Goal: Information Seeking & Learning: Find specific fact

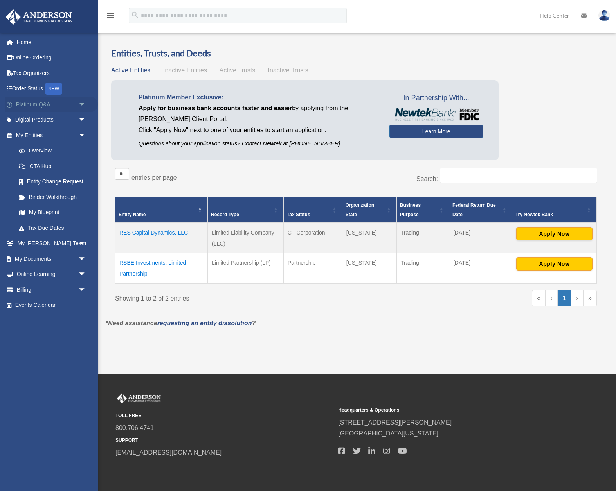
click at [34, 106] on link "Platinum Q&A arrow_drop_down" at bounding box center [51, 105] width 92 height 16
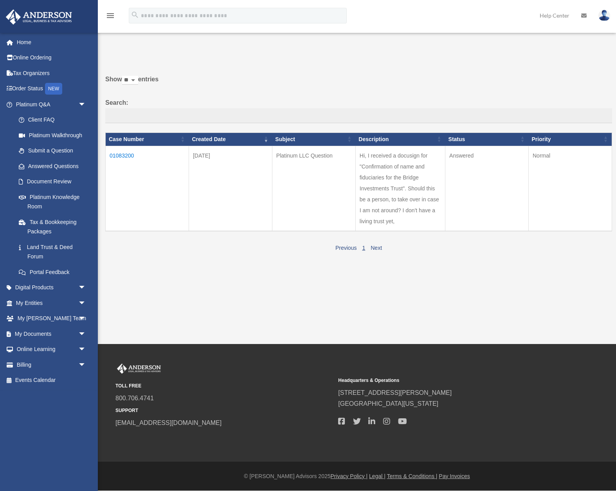
click at [128, 156] on td "01083200" at bounding box center [147, 188] width 83 height 85
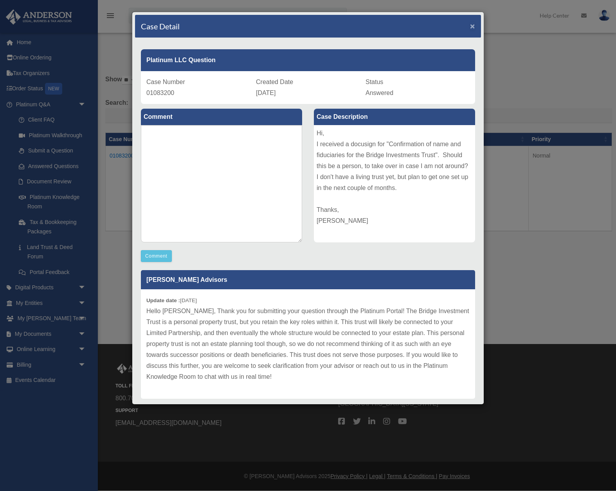
click at [473, 27] on span "×" at bounding box center [472, 26] width 5 height 9
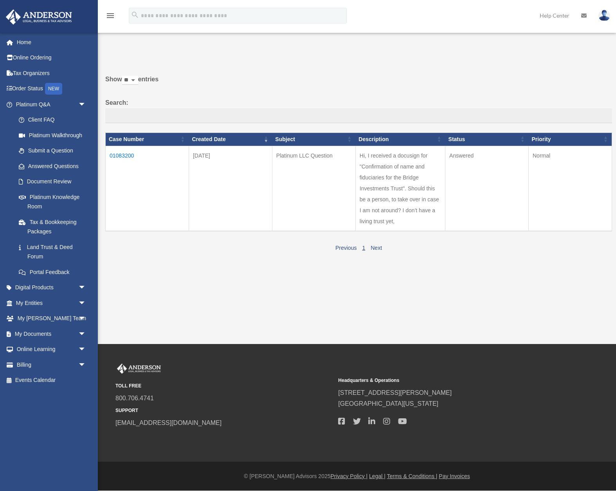
click at [391, 17] on div "menu search Site Menu add [EMAIL_ADDRESS][DOMAIN_NAME] My Profile Reset Passwor…" at bounding box center [308, 19] width 604 height 27
click at [48, 319] on link "My Anderson Team arrow_drop_down" at bounding box center [51, 319] width 92 height 16
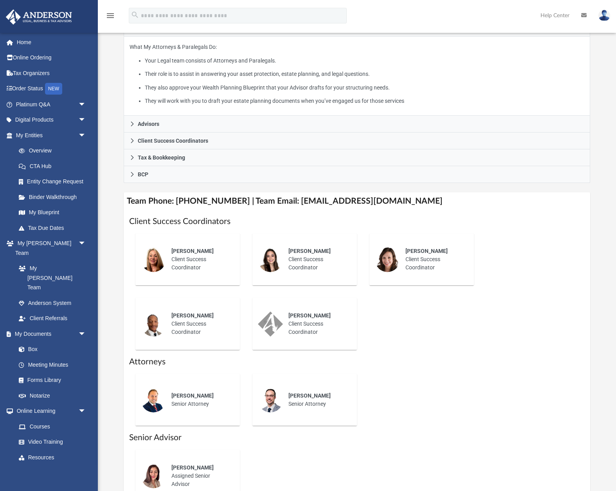
scroll to position [149, 0]
click at [291, 258] on div "Claire Seals Client Success Coordinator" at bounding box center [317, 259] width 68 height 36
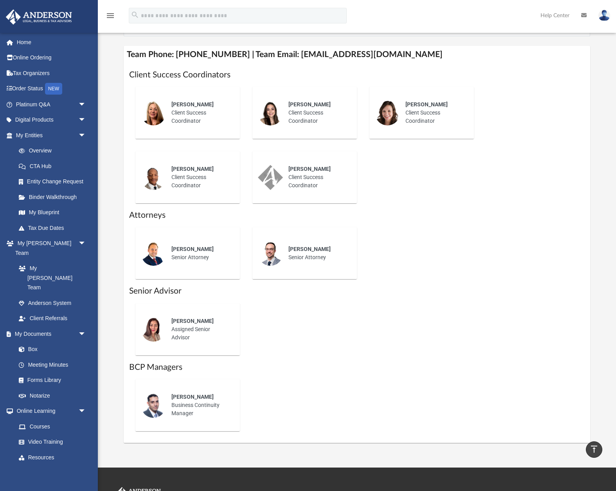
scroll to position [296, 0]
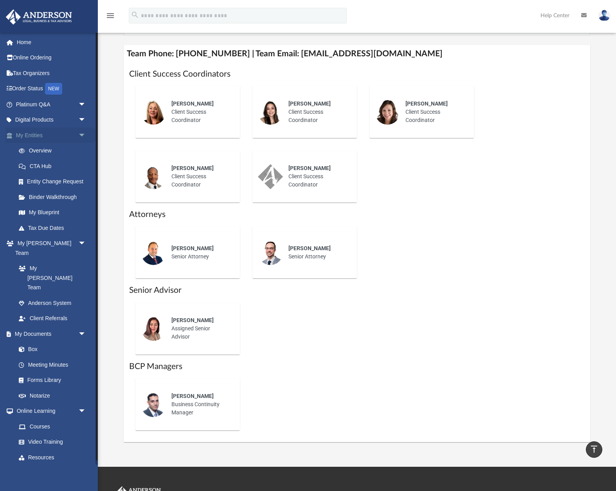
click at [38, 136] on link "My Entities arrow_drop_down" at bounding box center [51, 136] width 92 height 16
click at [34, 138] on link "My Entities arrow_drop_down" at bounding box center [51, 136] width 92 height 16
click at [42, 151] on link "Overview" at bounding box center [54, 151] width 87 height 16
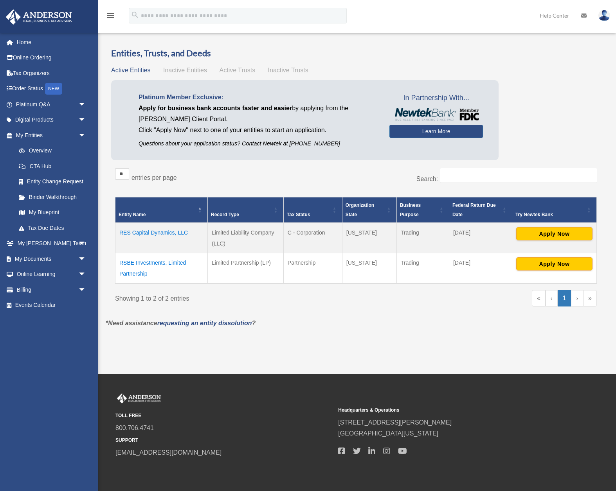
click at [394, 336] on div "Do you really want to log out? Yes No Entities, Trusts, and Deeds Active Entiti…" at bounding box center [356, 193] width 512 height 293
click at [393, 336] on div "Do you really want to log out? Yes No Entities, Trusts, and Deeds Active Entiti…" at bounding box center [356, 193] width 512 height 293
click at [322, 320] on p "*Need assistance requesting an entity dissolution ?" at bounding box center [356, 323] width 512 height 11
click at [136, 355] on div "Overview bridgegm@gmail.com Sign Out bridgegm@gmail.com Home Online Ordering Ta…" at bounding box center [308, 187] width 616 height 374
click at [419, 22] on div "menu search Site Menu add bridgegm@gmail.com My Profile Reset Password Logout H…" at bounding box center [308, 19] width 604 height 27
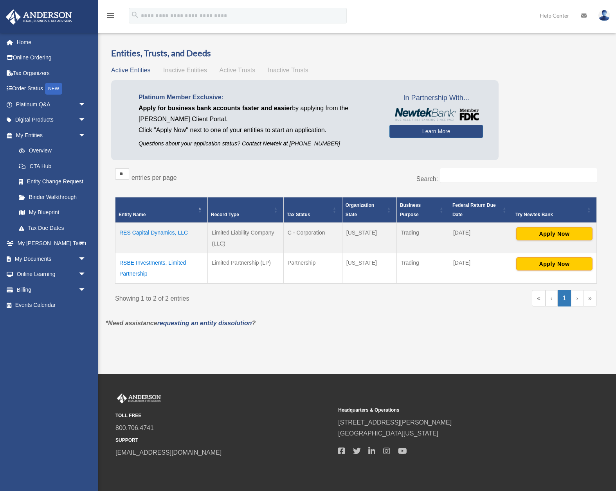
click at [405, 18] on div "menu search Site Menu add bridgegm@gmail.com My Profile Reset Password Logout H…" at bounding box center [308, 19] width 604 height 27
